Goal: Task Accomplishment & Management: Use online tool/utility

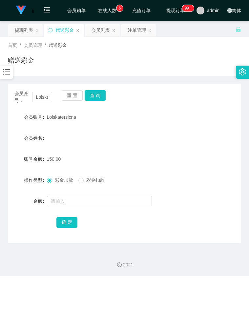
click at [42, 97] on input "Lolskaterslcna" at bounding box center [42, 97] width 20 height 11
click at [95, 93] on button "查 询" at bounding box center [95, 95] width 21 height 11
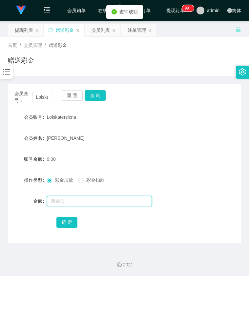
click at [66, 203] on input "text" at bounding box center [99, 201] width 105 height 11
type input "90"
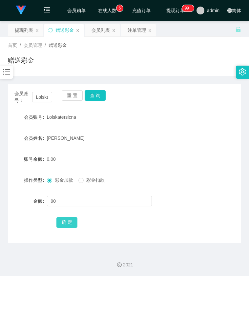
click at [63, 223] on button "确 定" at bounding box center [66, 222] width 21 height 11
click at [189, 135] on div "会员姓名 [PERSON_NAME]" at bounding box center [124, 138] width 233 height 13
click at [45, 95] on input "Lolskaterslcna" at bounding box center [42, 97] width 20 height 11
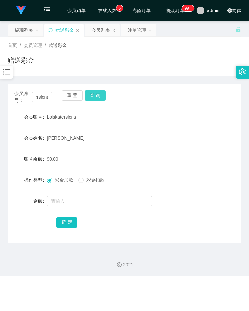
click at [94, 97] on button "查 询" at bounding box center [95, 95] width 21 height 11
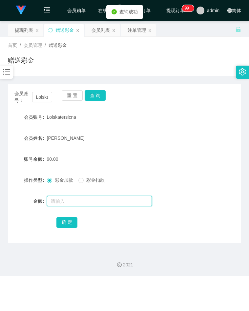
click at [61, 201] on input "text" at bounding box center [99, 201] width 105 height 11
type input "8"
click at [67, 227] on button "确 定" at bounding box center [66, 222] width 21 height 11
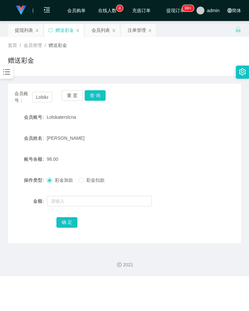
drag, startPoint x: 175, startPoint y: 137, endPoint x: 143, endPoint y: 131, distance: 32.1
click at [175, 137] on div "[PERSON_NAME]" at bounding box center [115, 138] width 136 height 13
click at [37, 96] on input "Lolskaterslcna" at bounding box center [42, 97] width 20 height 11
paste input "61226777"
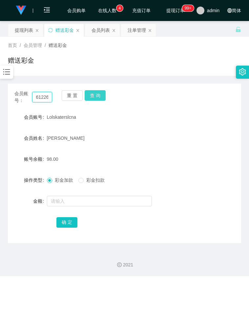
scroll to position [0, 8]
click at [41, 97] on input "61226777olskaterslcna" at bounding box center [42, 97] width 20 height 11
paste input "text"
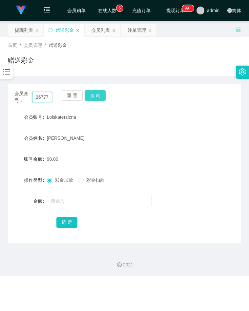
scroll to position [0, 8]
type input "61226777"
click at [93, 93] on button "查 询" at bounding box center [95, 95] width 21 height 11
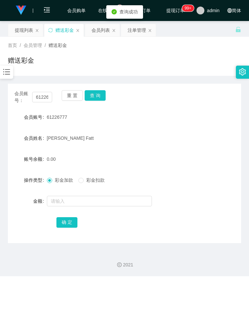
click at [58, 206] on div at bounding box center [115, 201] width 136 height 13
click at [62, 203] on input "text" at bounding box center [99, 201] width 105 height 11
type input "8"
click at [72, 224] on button "确 定" at bounding box center [66, 222] width 21 height 11
click at [163, 146] on form "会员账号 61226777 会员姓名 [PERSON_NAME] 账号余额 8.00 操作类型 彩金加款 彩金扣款 金额 确 定" at bounding box center [124, 170] width 233 height 118
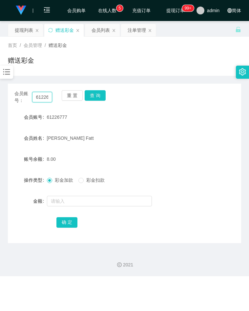
click at [43, 97] on input "61226777" at bounding box center [42, 97] width 20 height 11
paste input "paultan"
type input "paultan"
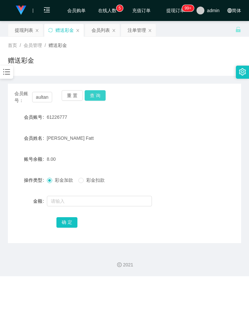
drag, startPoint x: 89, startPoint y: 97, endPoint x: 86, endPoint y: 106, distance: 9.6
click at [89, 97] on button "查 询" at bounding box center [95, 95] width 21 height 11
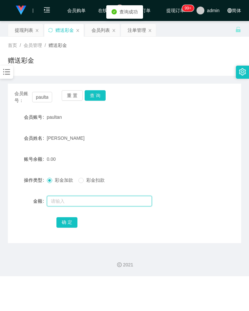
click at [68, 202] on input "text" at bounding box center [99, 201] width 105 height 11
type input "8"
click at [62, 223] on button "确 定" at bounding box center [66, 222] width 21 height 11
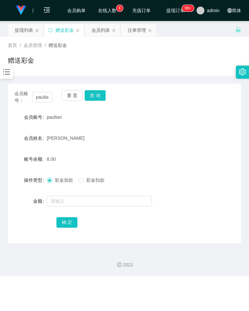
drag, startPoint x: 210, startPoint y: 151, endPoint x: 142, endPoint y: 139, distance: 69.7
click at [211, 151] on form "会员账号 paultan 会员姓名 [PERSON_NAME] 账号余额 8.00 操作类型 彩金加款 彩金扣款 金额 确 定" at bounding box center [124, 170] width 233 height 118
click at [42, 97] on input "paultan" at bounding box center [42, 97] width 20 height 11
click at [41, 97] on input "paultan" at bounding box center [42, 97] width 20 height 11
paste input "61226777"
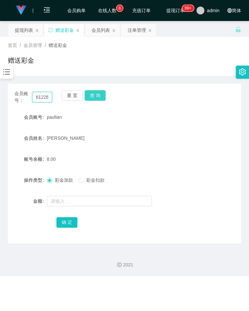
scroll to position [0, 8]
type input "61226777"
click at [94, 99] on button "查 询" at bounding box center [95, 95] width 21 height 11
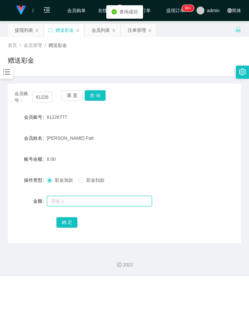
click at [63, 198] on input "text" at bounding box center [99, 201] width 105 height 11
type input "8"
drag, startPoint x: 70, startPoint y: 224, endPoint x: 62, endPoint y: 223, distance: 8.0
click at [70, 224] on button "确 定" at bounding box center [66, 222] width 21 height 11
click at [185, 159] on div "账号余额 16.00" at bounding box center [124, 159] width 233 height 13
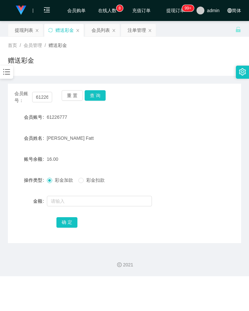
drag, startPoint x: 187, startPoint y: 126, endPoint x: 183, endPoint y: 127, distance: 4.7
click at [187, 126] on form "会员账号 61226777 会员姓名 [PERSON_NAME] 账号余额 16.00 操作类型 彩金加款 彩金扣款 金额 确 定" at bounding box center [124, 170] width 233 height 118
click at [41, 94] on input "61226777" at bounding box center [42, 97] width 20 height 11
paste input "Lolskaterslcna"
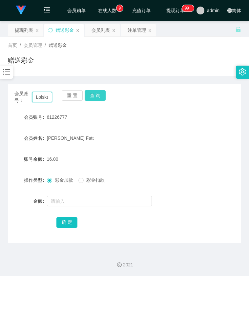
scroll to position [0, 16]
type input "Lolskaterslcna"
click at [93, 95] on button "查 询" at bounding box center [95, 95] width 21 height 11
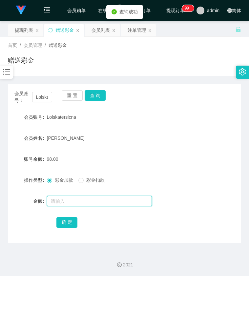
click at [62, 203] on input "text" at bounding box center [99, 201] width 105 height 11
type input "16"
click at [68, 219] on button "确 定" at bounding box center [66, 222] width 21 height 11
click at [188, 194] on form "会员账号 Lolskaterslcna 会员姓名 [PERSON_NAME] 账号余额 114.00 操作类型 彩金加款 彩金扣款 金额 确 定" at bounding box center [124, 170] width 233 height 118
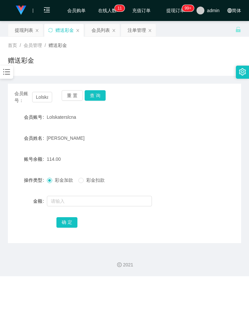
drag, startPoint x: 195, startPoint y: 135, endPoint x: 191, endPoint y: 134, distance: 4.3
click at [195, 135] on div "会员姓名 [PERSON_NAME]" at bounding box center [124, 138] width 233 height 13
click at [45, 99] on input "Lolskaterslcna" at bounding box center [42, 97] width 20 height 11
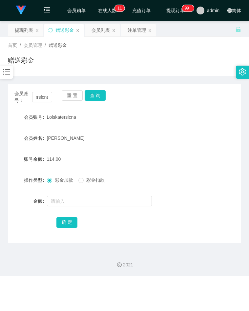
click at [96, 101] on div "重 置 查 询" at bounding box center [81, 97] width 38 height 14
click at [96, 95] on button "查 询" at bounding box center [95, 95] width 21 height 11
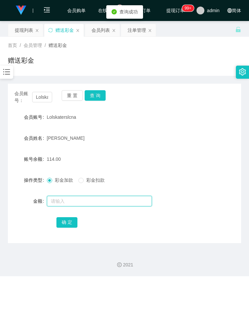
click at [73, 201] on input "text" at bounding box center [99, 201] width 105 height 11
type input "8"
click at [69, 222] on button "确 定" at bounding box center [66, 222] width 21 height 11
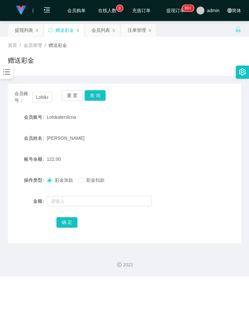
click at [204, 131] on form "会员账号 Lolskaterslcna 会员姓名 [PERSON_NAME] 账号余额 122.00 操作类型 彩金加款 彩金扣款 金额 确 定" at bounding box center [124, 170] width 233 height 118
click at [43, 97] on input "Lolskaterslcna" at bounding box center [42, 97] width 20 height 11
click at [94, 96] on button "查 询" at bounding box center [95, 95] width 21 height 11
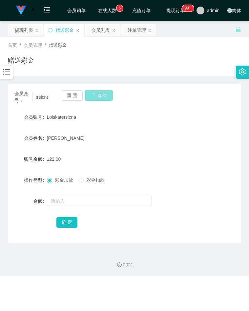
scroll to position [0, 0]
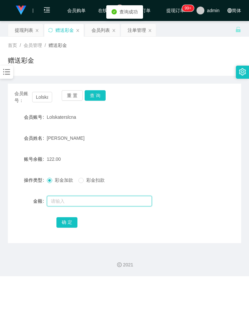
click at [64, 205] on input "text" at bounding box center [99, 201] width 105 height 11
type input "8"
click at [74, 224] on button "确 定" at bounding box center [66, 222] width 21 height 11
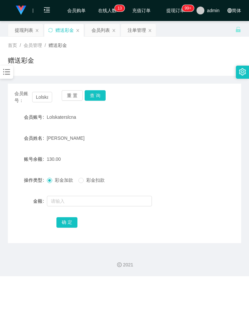
click at [183, 123] on div "会员账号 Lolskaterslcna" at bounding box center [124, 117] width 233 height 13
click at [45, 101] on input "Lolskaterslcna" at bounding box center [42, 97] width 20 height 11
drag, startPoint x: 45, startPoint y: 101, endPoint x: 63, endPoint y: 96, distance: 18.6
click at [45, 101] on input "Lolskaterslcna" at bounding box center [42, 97] width 20 height 11
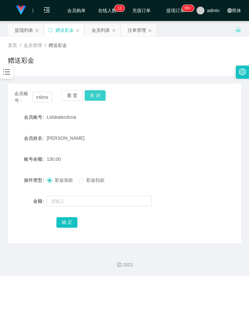
click at [86, 92] on button "查 询" at bounding box center [95, 95] width 21 height 11
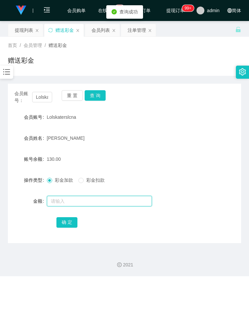
click at [72, 205] on input "text" at bounding box center [99, 201] width 105 height 11
type input "8"
click at [55, 220] on div "确 定" at bounding box center [124, 222] width 233 height 13
click at [61, 220] on button "确 定" at bounding box center [66, 222] width 21 height 11
